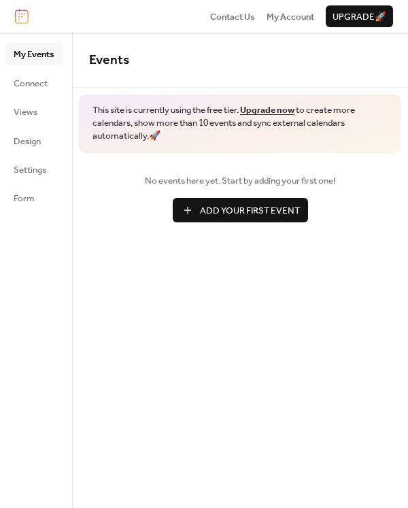
click at [38, 94] on ul "My Events Connect Views Design Settings Form" at bounding box center [33, 126] width 56 height 166
click at [35, 82] on span "Connect" at bounding box center [31, 84] width 34 height 14
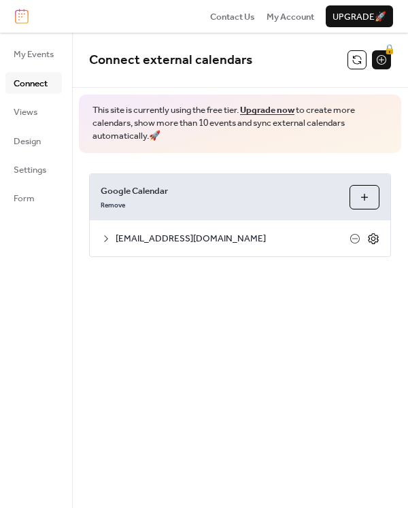
click at [373, 241] on icon at bounding box center [373, 239] width 12 height 12
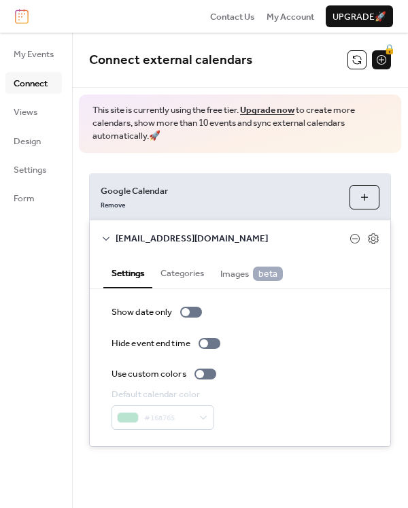
click at [274, 161] on div "Google Calendar Remove Choose Calendars [EMAIL_ADDRESS][DOMAIN_NAME] Settings C…" at bounding box center [240, 310] width 336 height 315
click at [307, 473] on div "Connect external calendars 🔒 This site is currently using the free tier. Upgrad…" at bounding box center [240, 260] width 336 height 455
click at [186, 276] on button "Categories" at bounding box center [182, 271] width 60 height 31
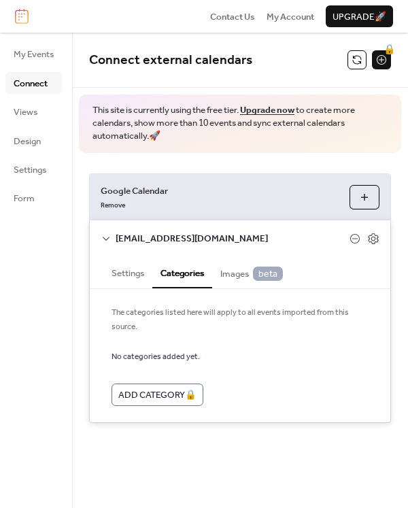
click at [235, 278] on span "Images beta" at bounding box center [251, 274] width 63 height 14
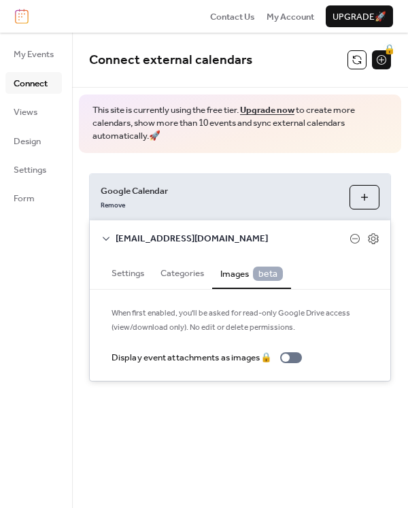
click at [108, 237] on icon at bounding box center [106, 238] width 11 height 11
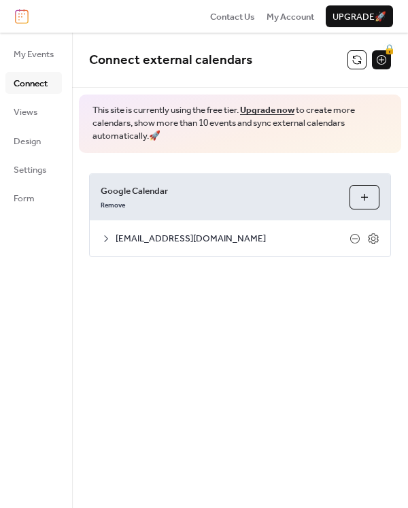
click at [169, 310] on div "Connect external calendars 🔒 This site is currently using the free tier. Upgrad…" at bounding box center [240, 270] width 336 height 475
click at [24, 59] on span "My Events" at bounding box center [34, 55] width 40 height 14
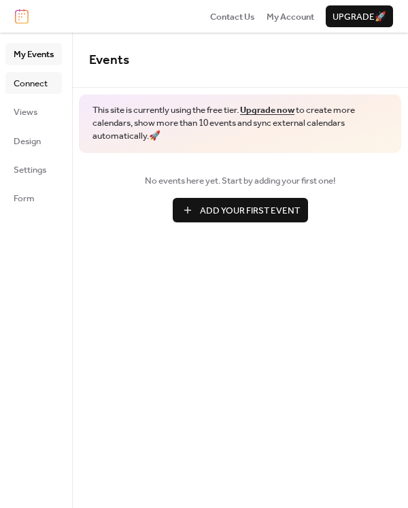
click at [26, 85] on span "Connect" at bounding box center [31, 84] width 34 height 14
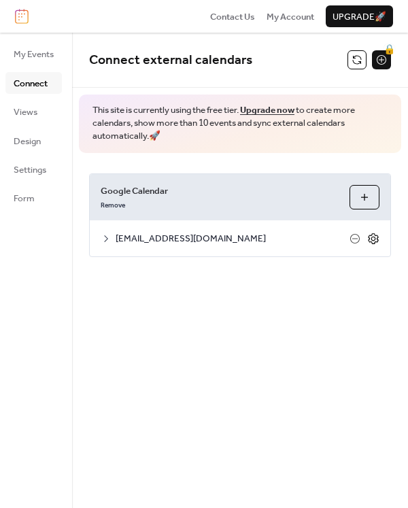
click at [371, 241] on icon at bounding box center [373, 238] width 10 height 11
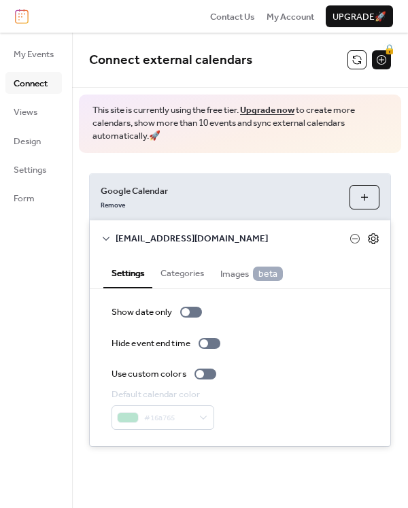
click at [371, 241] on icon at bounding box center [373, 238] width 10 height 11
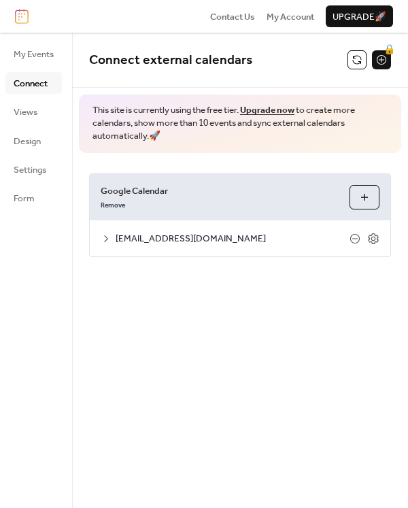
click at [364, 198] on button "Choose Calendars" at bounding box center [365, 197] width 30 height 24
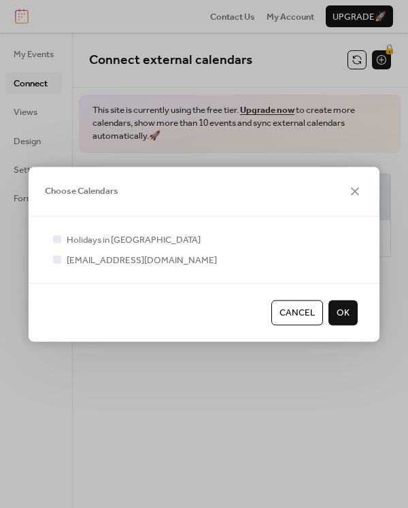
click at [343, 318] on span "OK" at bounding box center [343, 314] width 13 height 14
